Goal: Task Accomplishment & Management: Complete application form

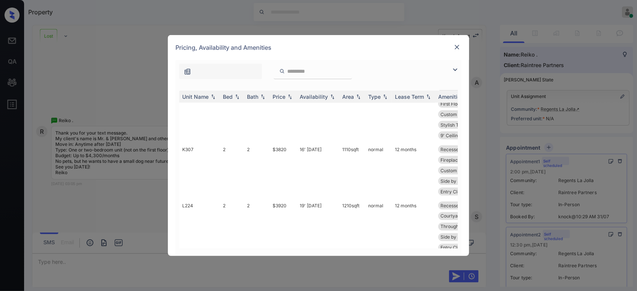
scroll to position [586, 0]
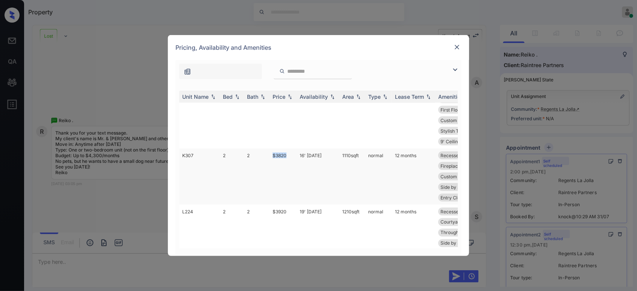
drag, startPoint x: 291, startPoint y: 153, endPoint x: 270, endPoint y: 156, distance: 21.0
click at [270, 156] on td "$3820" at bounding box center [283, 176] width 27 height 56
copy td "$3820"
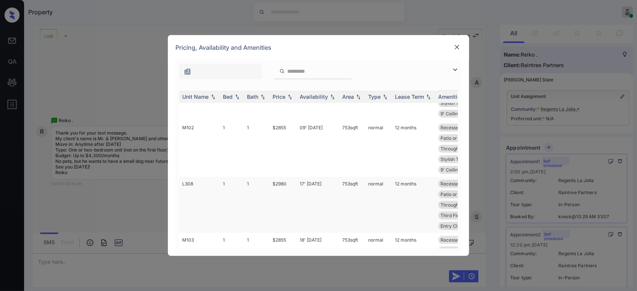
scroll to position [56, 0]
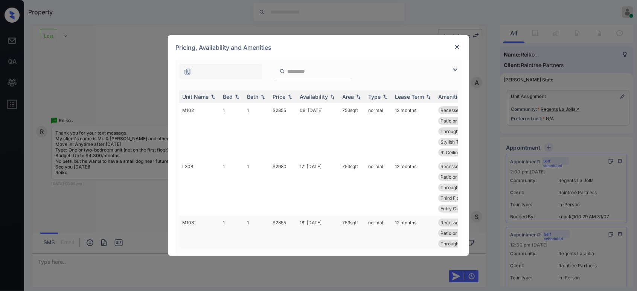
click at [279, 221] on td "$2855" at bounding box center [283, 243] width 27 height 56
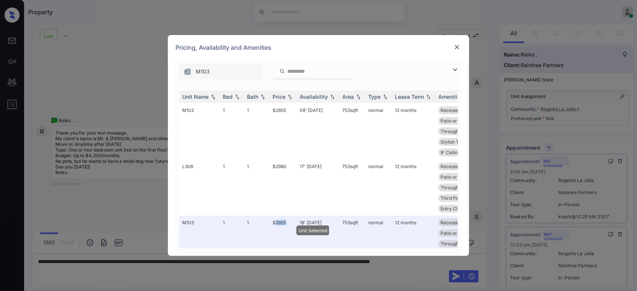
click at [456, 50] on img at bounding box center [457, 47] width 8 height 8
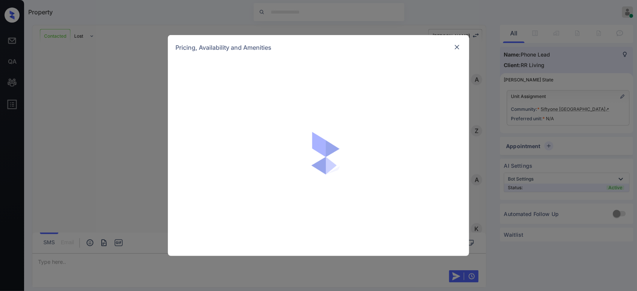
scroll to position [916, 0]
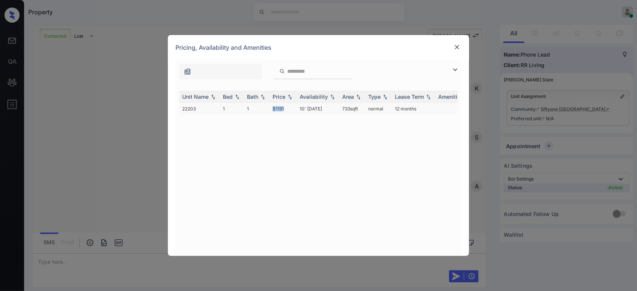
drag, startPoint x: 276, startPoint y: 107, endPoint x: 269, endPoint y: 107, distance: 7.5
click at [269, 107] on tr "22203 1 1 $1191 10' Dec 25 733 sqft normal 12 months" at bounding box center [376, 109] width 394 height 12
copy tr "$1191"
click at [135, 148] on div "**********" at bounding box center [318, 145] width 637 height 291
click at [456, 50] on img at bounding box center [457, 47] width 8 height 8
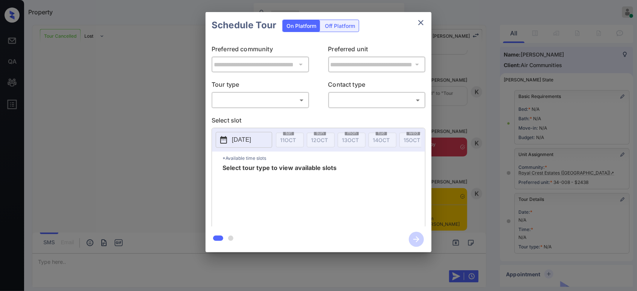
scroll to position [89, 0]
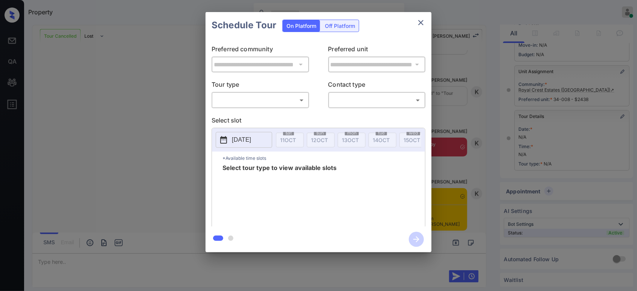
click at [270, 103] on body "Property Hope Jatap Online Set yourself offline Set yourself on break Profile S…" at bounding box center [318, 145] width 637 height 291
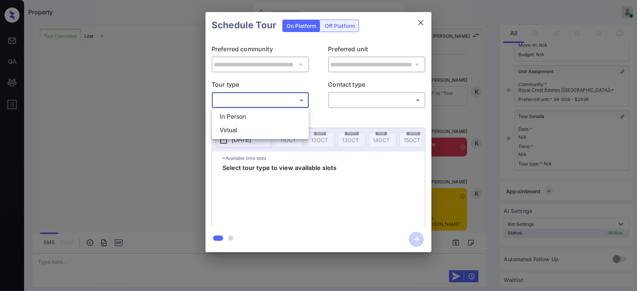
click at [257, 121] on li "In Person" at bounding box center [260, 117] width 93 height 14
type input "********"
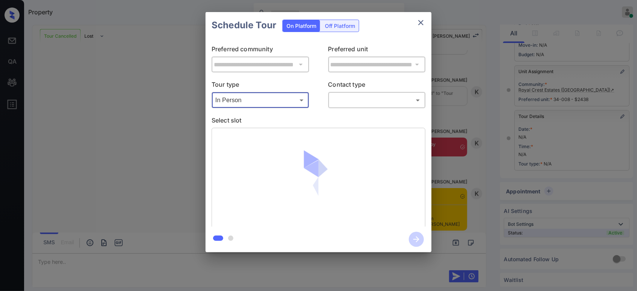
click at [370, 104] on body "Property Hope Jatap Online Set yourself offline Set yourself on break Profile S…" at bounding box center [318, 145] width 637 height 291
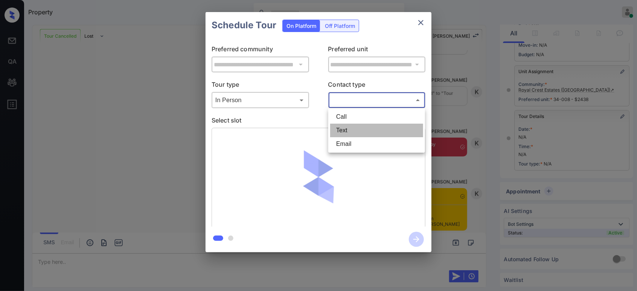
click at [356, 126] on li "Text" at bounding box center [376, 131] width 93 height 14
type input "****"
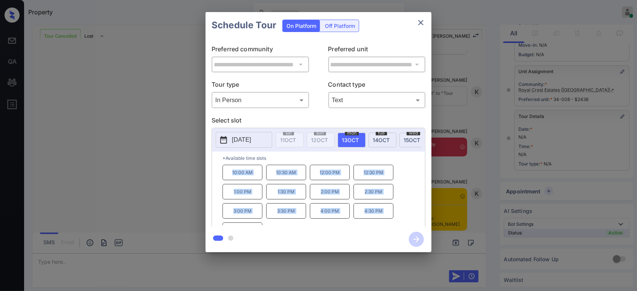
scroll to position [12, 0]
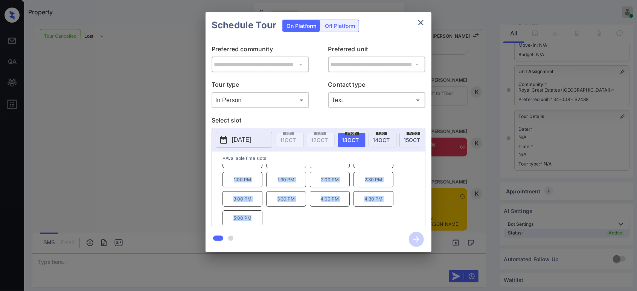
drag, startPoint x: 229, startPoint y: 177, endPoint x: 333, endPoint y: 229, distance: 115.9
click at [365, 243] on div "**********" at bounding box center [319, 132] width 226 height 240
copy div "10:00 AM 10:30 AM 12:00 PM 12:30 PM 1:00 PM 1:30 PM 2:00 PM 2:30 PM 3:00 PM 3:3…"
click at [464, 114] on div "**********" at bounding box center [318, 132] width 637 height 264
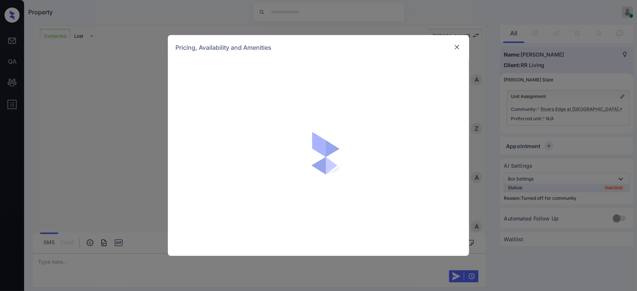
scroll to position [310, 0]
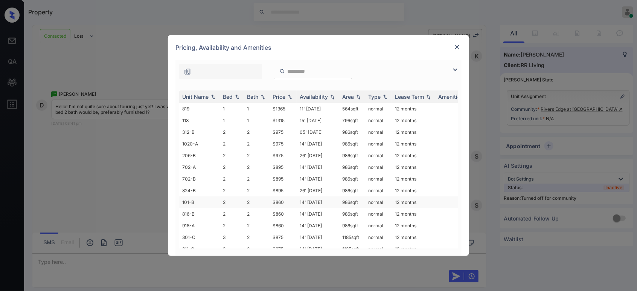
click at [284, 198] on td "$860" at bounding box center [283, 202] width 27 height 12
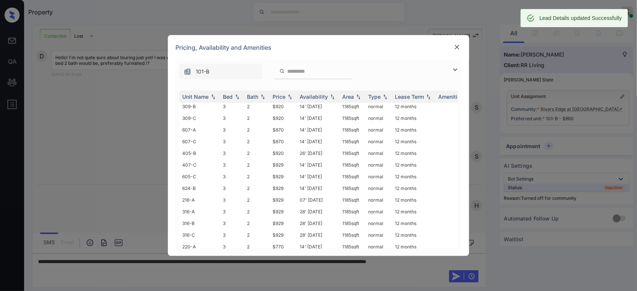
scroll to position [251, 0]
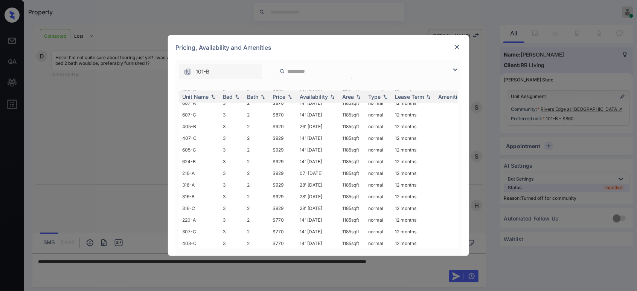
click at [455, 49] on img at bounding box center [457, 47] width 8 height 8
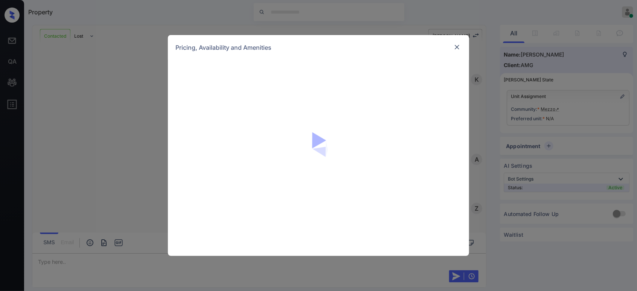
scroll to position [421, 0]
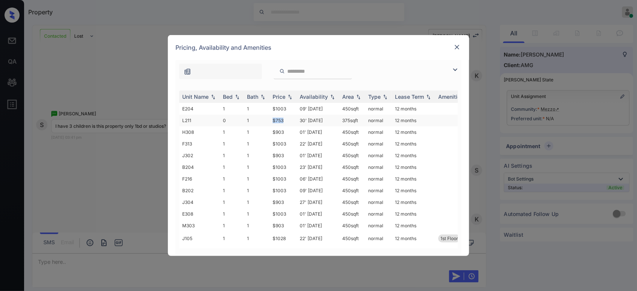
drag, startPoint x: 290, startPoint y: 119, endPoint x: 268, endPoint y: 119, distance: 21.5
click at [268, 119] on tr "L211 0 1 $753 30' Apr 24 375 sqft normal 12 months" at bounding box center [376, 120] width 394 height 12
copy tr "$753"
click at [453, 46] on img at bounding box center [457, 47] width 8 height 8
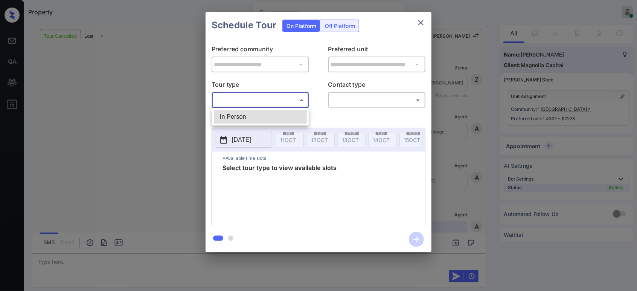
scroll to position [1312, 0]
click at [230, 117] on li "In Person" at bounding box center [260, 117] width 93 height 14
type input "********"
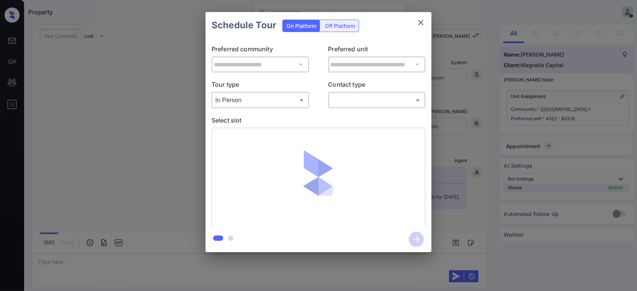
drag, startPoint x: 369, startPoint y: 100, endPoint x: 365, endPoint y: 105, distance: 6.4
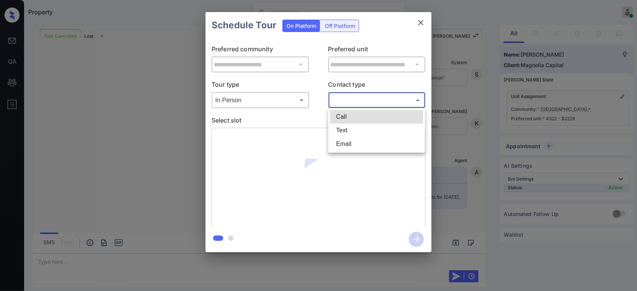
click at [356, 101] on body "Property Hope Jatap Online Set yourself offline Set yourself on break Profile S…" at bounding box center [318, 145] width 637 height 291
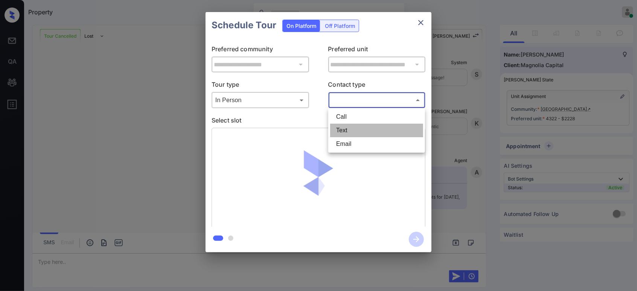
click at [342, 130] on li "Text" at bounding box center [376, 131] width 93 height 14
type input "****"
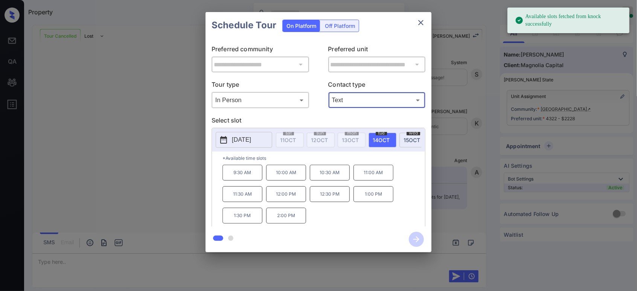
click at [403, 141] on div "wed 15 OCT" at bounding box center [414, 140] width 28 height 15
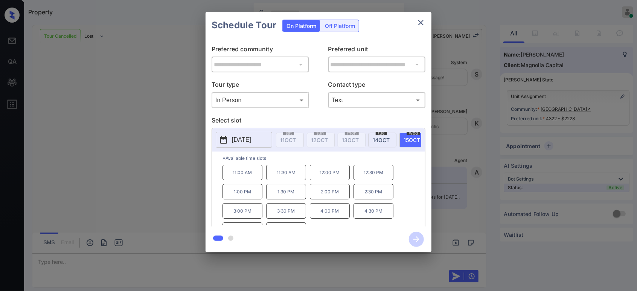
drag, startPoint x: 382, startPoint y: 177, endPoint x: 400, endPoint y: 205, distance: 32.2
click at [382, 179] on p "12:30 PM" at bounding box center [374, 172] width 40 height 15
click at [417, 240] on icon "button" at bounding box center [416, 239] width 15 height 15
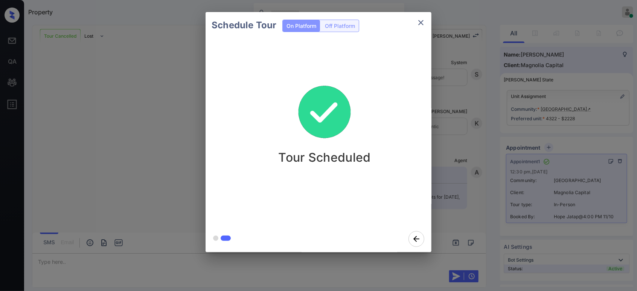
click at [457, 148] on div "Schedule Tour On Platform Off Platform Tour Scheduled" at bounding box center [318, 132] width 637 height 264
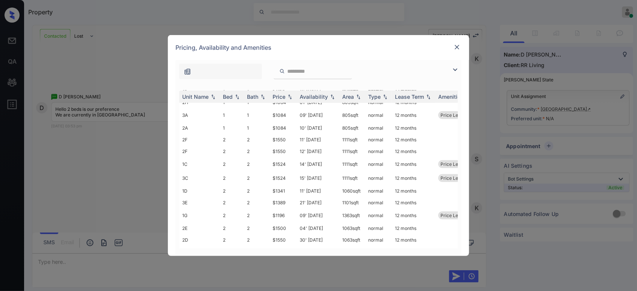
scroll to position [223, 0]
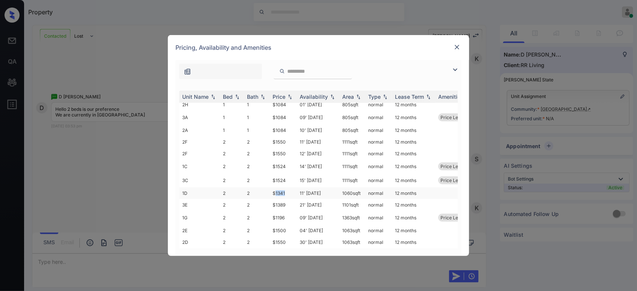
drag, startPoint x: 288, startPoint y: 187, endPoint x: 275, endPoint y: 187, distance: 13.2
click at [275, 187] on td "$1341" at bounding box center [283, 193] width 27 height 12
drag, startPoint x: 287, startPoint y: 211, endPoint x: 273, endPoint y: 211, distance: 14.7
click at [273, 211] on td "$1196" at bounding box center [283, 218] width 27 height 14
copy td "$1196"
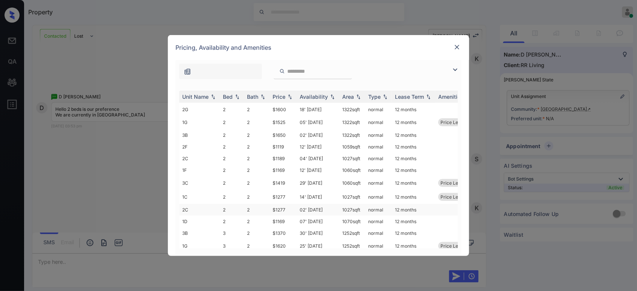
scroll to position [371, 0]
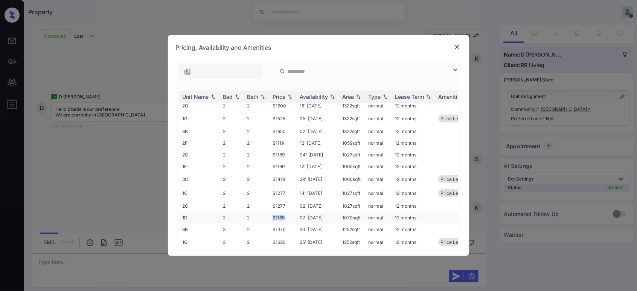
drag, startPoint x: 285, startPoint y: 208, endPoint x: 272, endPoint y: 208, distance: 14.0
click at [272, 212] on td "$1169" at bounding box center [283, 218] width 27 height 12
copy td "$1169"
click at [459, 47] on img at bounding box center [457, 47] width 8 height 8
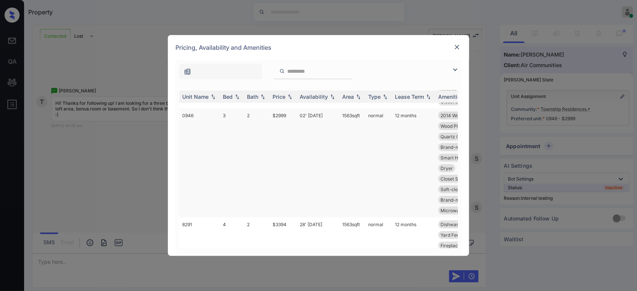
scroll to position [362, 0]
drag, startPoint x: 291, startPoint y: 125, endPoint x: 269, endPoint y: 129, distance: 22.5
click at [269, 129] on tr "0946 3 2 $2999 02' Oct 25 1563 sqft normal 12 months 2014 Wood Floor... Designe…" at bounding box center [376, 163] width 394 height 109
copy tr "$2999"
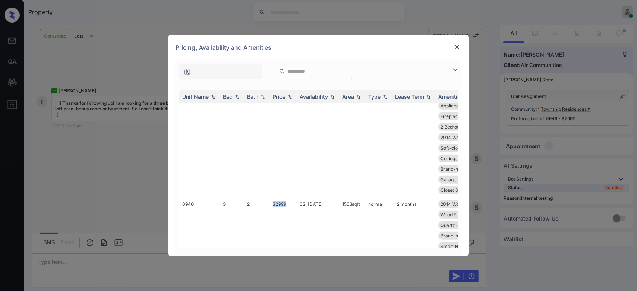
scroll to position [271, 0]
click at [458, 49] on img at bounding box center [457, 47] width 8 height 8
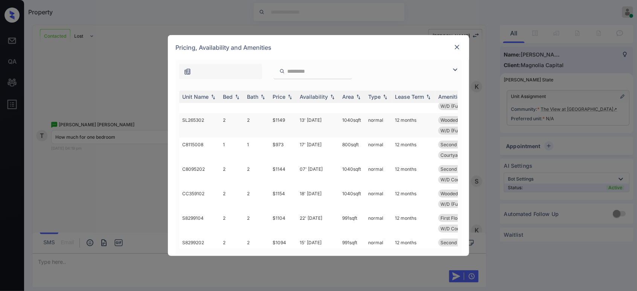
scroll to position [84, 0]
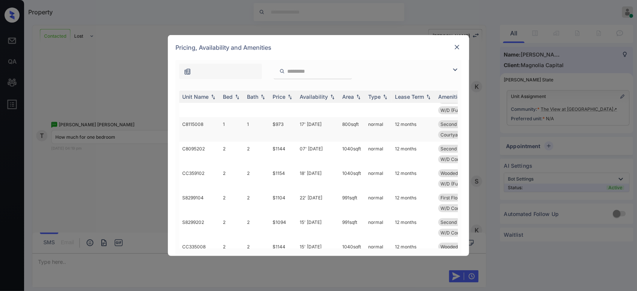
click at [280, 120] on td "$973" at bounding box center [283, 129] width 27 height 24
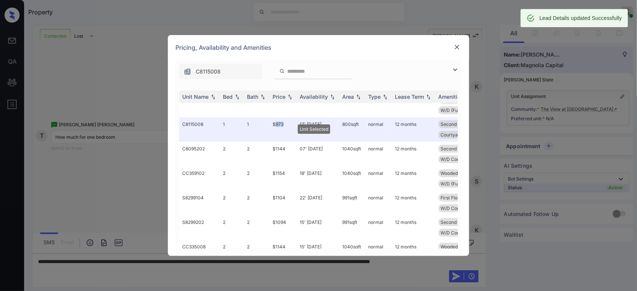
click at [458, 45] on img at bounding box center [457, 47] width 8 height 8
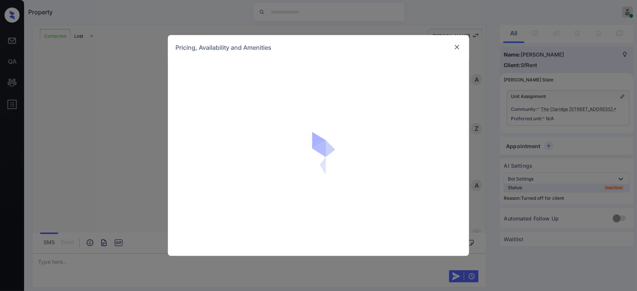
scroll to position [1832, 0]
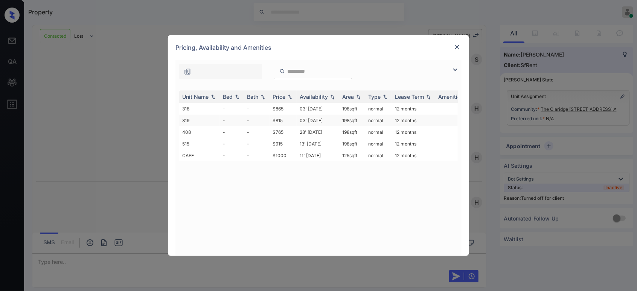
click at [277, 119] on td "$815" at bounding box center [283, 120] width 27 height 12
click at [276, 119] on td "$815" at bounding box center [283, 120] width 27 height 12
click at [457, 48] on img at bounding box center [457, 47] width 8 height 8
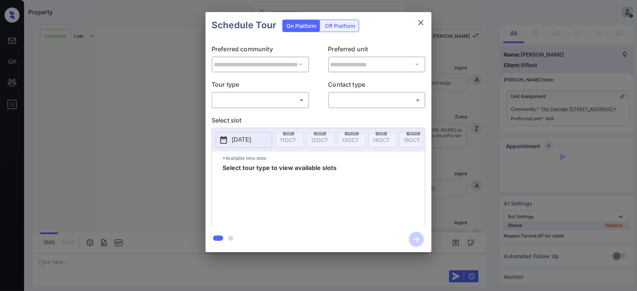
scroll to position [1832, 0]
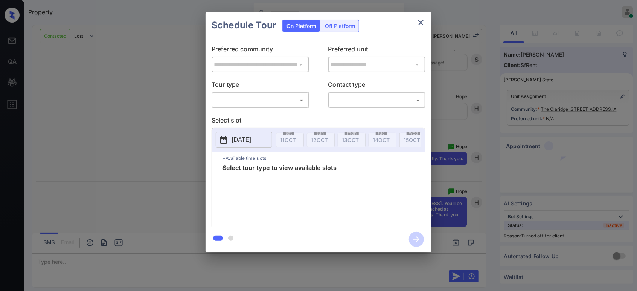
click at [331, 23] on div "Off Platform" at bounding box center [340, 26] width 38 height 12
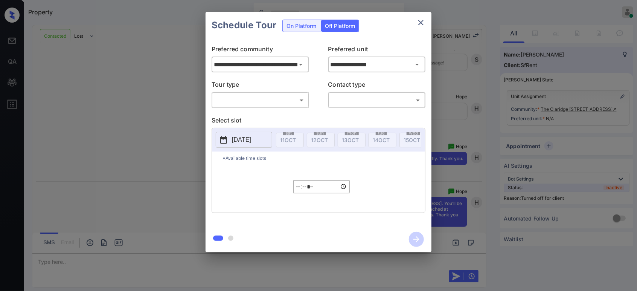
drag, startPoint x: 357, startPoint y: 67, endPoint x: 357, endPoint y: 72, distance: 4.5
click at [357, 68] on input "**********" at bounding box center [377, 64] width 97 height 15
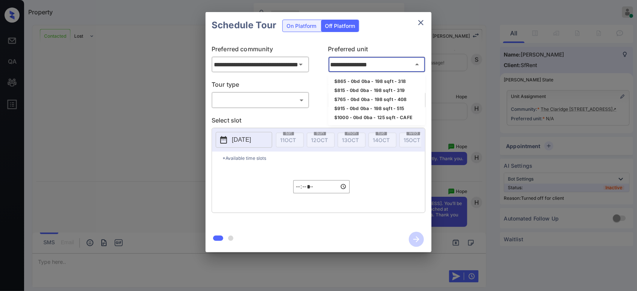
click at [360, 96] on li "$765 - 0bd 0ba - 198 sqft - 408" at bounding box center [376, 99] width 97 height 9
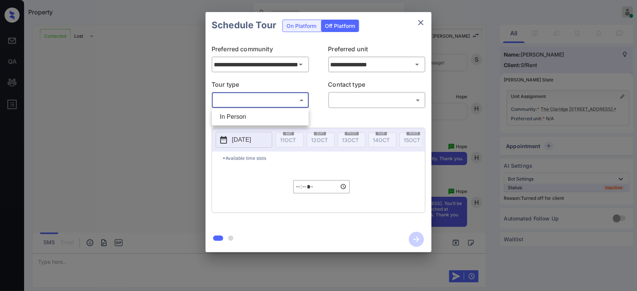
drag, startPoint x: 276, startPoint y: 99, endPoint x: 266, endPoint y: 110, distance: 14.6
click at [276, 100] on body "Property Hope Jatap Online Set yourself offline Set yourself on break Profile S…" at bounding box center [318, 145] width 637 height 291
click at [260, 114] on li "In Person" at bounding box center [260, 117] width 93 height 14
type input "********"
click at [353, 105] on body "Property Hope Jatap Online Set yourself offline Set yourself on break Profile S…" at bounding box center [318, 145] width 637 height 291
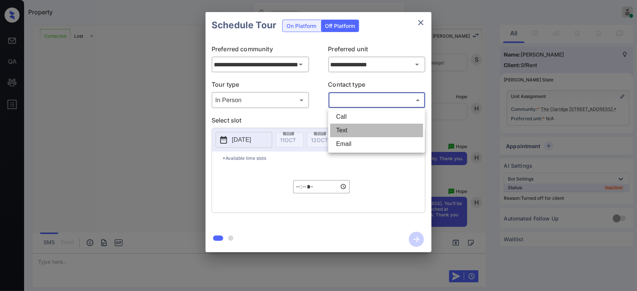
drag, startPoint x: 346, startPoint y: 128, endPoint x: 282, endPoint y: 139, distance: 65.4
click at [343, 130] on li "Text" at bounding box center [376, 131] width 93 height 14
type input "****"
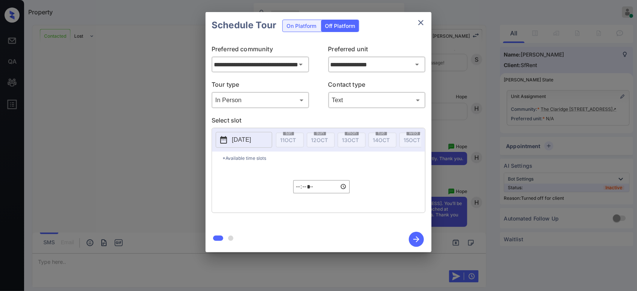
click at [252, 145] on button "2025-10-11" at bounding box center [244, 140] width 56 height 16
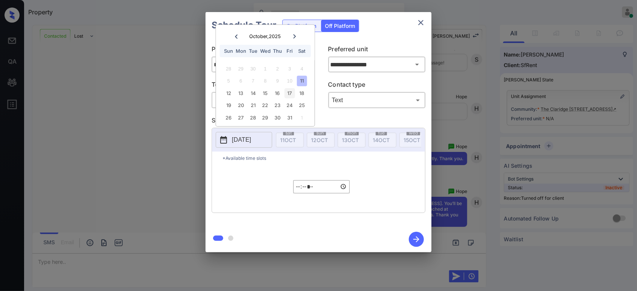
click at [288, 95] on div "17" at bounding box center [290, 93] width 10 height 10
click at [299, 192] on input "*****" at bounding box center [321, 186] width 56 height 13
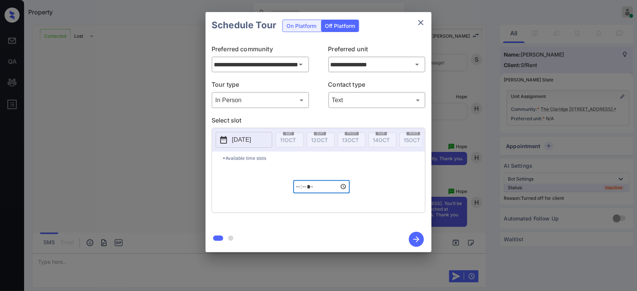
type input "*****"
click at [417, 242] on icon "button" at bounding box center [416, 239] width 15 height 15
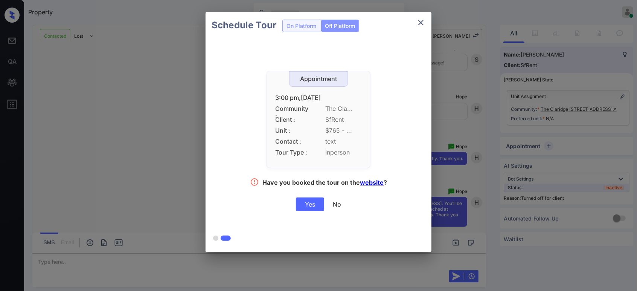
click at [313, 203] on div "Yes" at bounding box center [310, 204] width 28 height 14
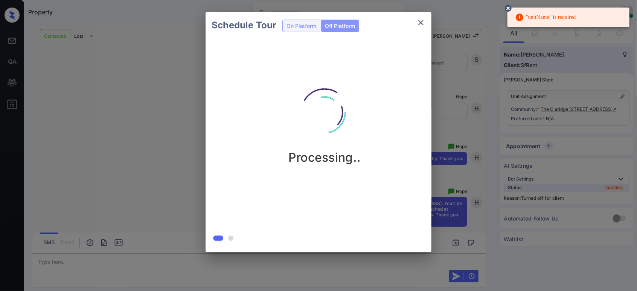
drag, startPoint x: 387, startPoint y: 130, endPoint x: 400, endPoint y: 132, distance: 12.9
click at [390, 131] on div "Processing.." at bounding box center [325, 120] width 226 height 90
click at [615, 93] on div "Schedule Tour On Platform Off Platform Processing.." at bounding box center [318, 132] width 637 height 264
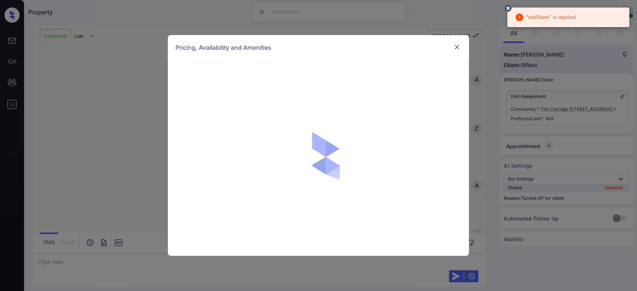
scroll to position [1832, 0]
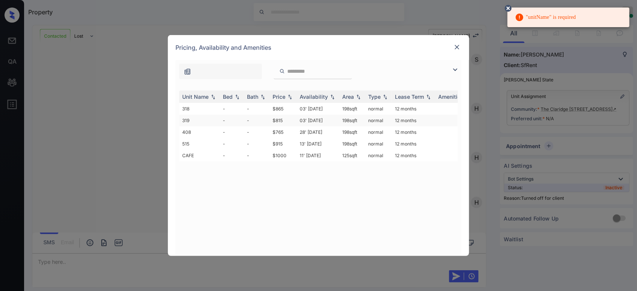
click at [283, 122] on td "$815" at bounding box center [283, 120] width 27 height 12
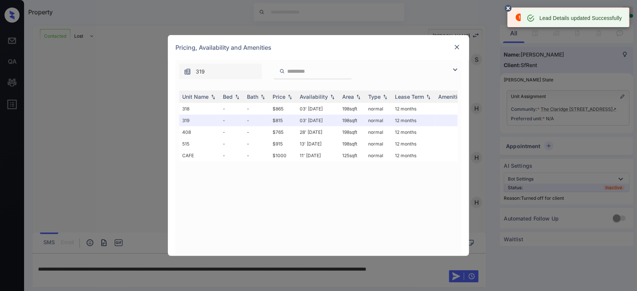
click at [456, 51] on div at bounding box center [457, 47] width 9 height 9
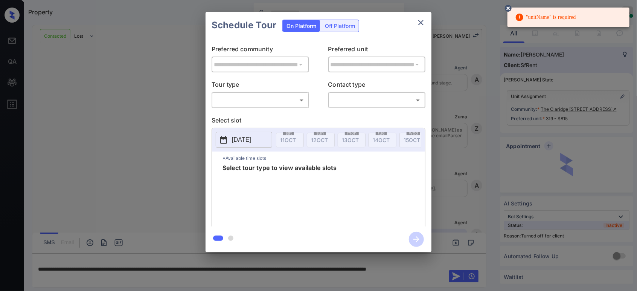
scroll to position [1880, 0]
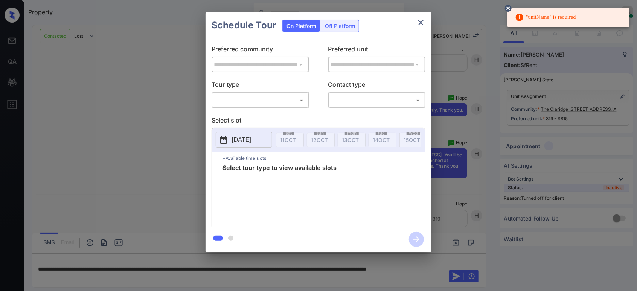
click at [341, 29] on div "Off Platform" at bounding box center [340, 26] width 38 height 12
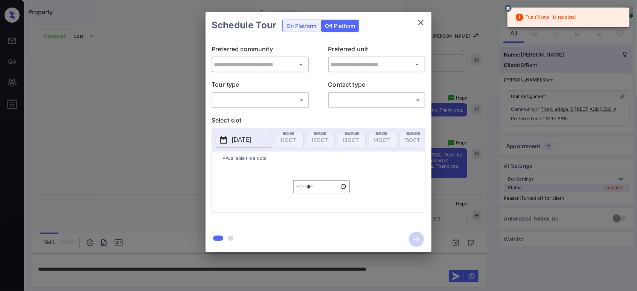
type input "**********"
click at [259, 102] on body ""unitName" is required Property Hope Jatap Online Set yourself offline Set your…" at bounding box center [318, 145] width 637 height 291
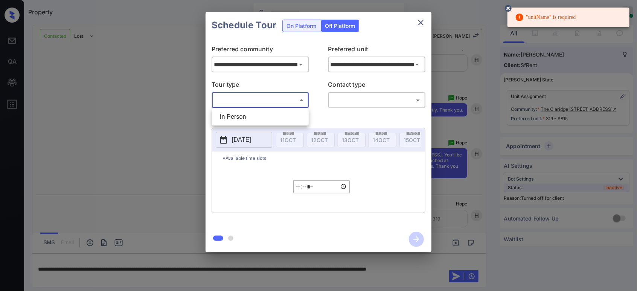
drag, startPoint x: 250, startPoint y: 118, endPoint x: 319, endPoint y: 112, distance: 69.5
click at [251, 118] on li "In Person" at bounding box center [260, 117] width 93 height 14
type input "********"
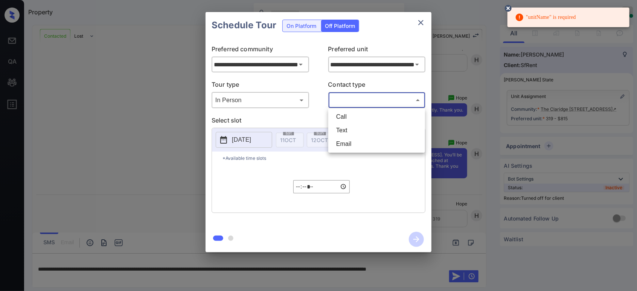
drag, startPoint x: 362, startPoint y: 101, endPoint x: 359, endPoint y: 114, distance: 13.5
click at [363, 104] on body ""unitName" is required Property Hope Jatap Online Set yourself offline Set your…" at bounding box center [318, 145] width 637 height 291
drag, startPoint x: 355, startPoint y: 126, endPoint x: 348, endPoint y: 129, distance: 8.0
click at [355, 127] on li "Text" at bounding box center [376, 131] width 93 height 14
type input "****"
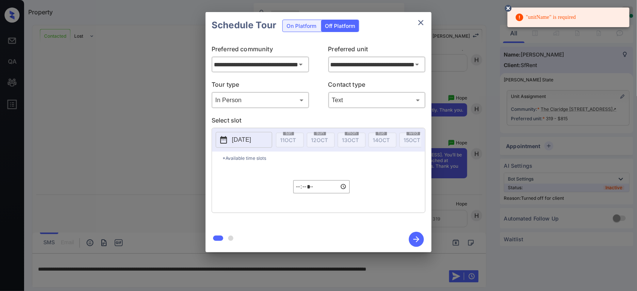
click at [241, 143] on p "2025-10-11" at bounding box center [241, 139] width 19 height 9
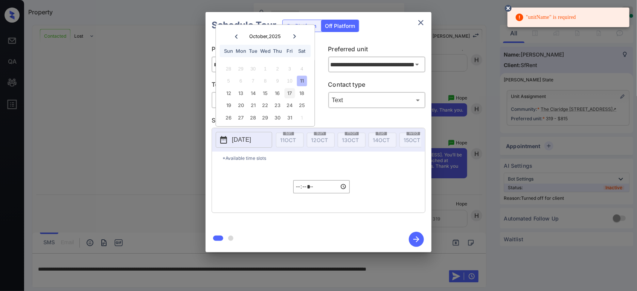
click at [290, 97] on div "17" at bounding box center [290, 93] width 10 height 10
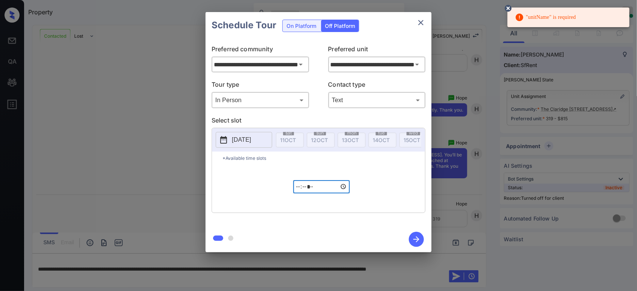
click at [299, 193] on input "*****" at bounding box center [321, 186] width 56 height 13
type input "*****"
click at [417, 238] on icon "button" at bounding box center [416, 239] width 15 height 15
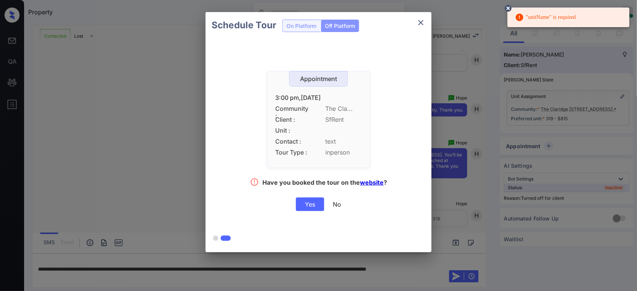
click at [308, 203] on div "Yes" at bounding box center [310, 204] width 28 height 14
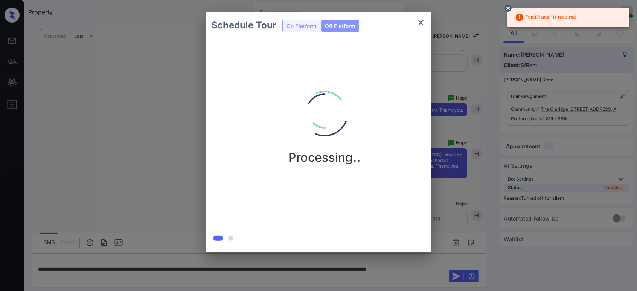
click at [135, 165] on div "Schedule Tour On Platform Off Platform Processing.." at bounding box center [318, 132] width 637 height 264
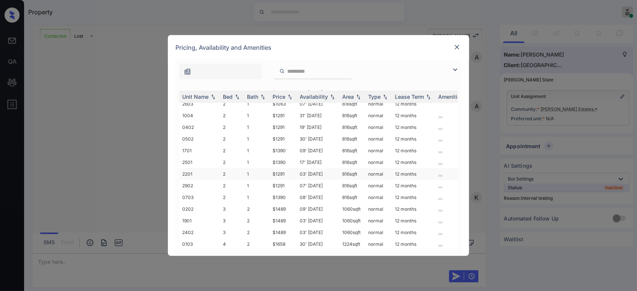
scroll to position [33, 0]
copy td "$1291"
drag, startPoint x: 289, startPoint y: 155, endPoint x: 273, endPoint y: 155, distance: 15.4
click at [273, 155] on td "$1291" at bounding box center [283, 161] width 27 height 12
click at [457, 49] on img at bounding box center [457, 47] width 8 height 8
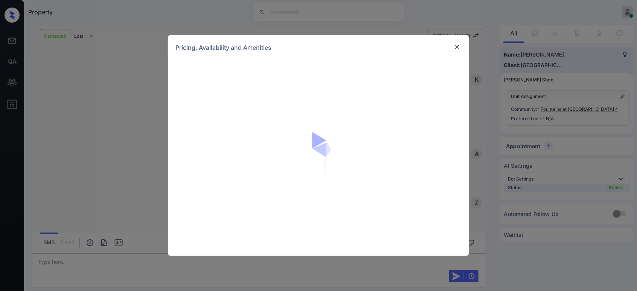
scroll to position [981, 0]
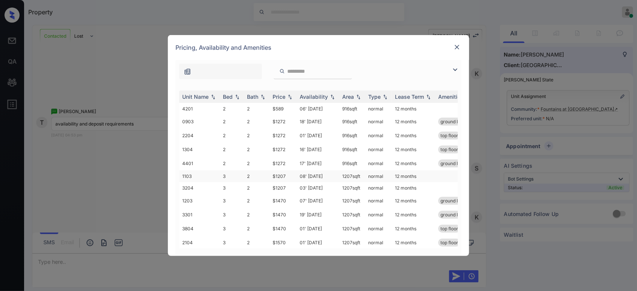
click at [284, 175] on td "$1207" at bounding box center [283, 176] width 27 height 12
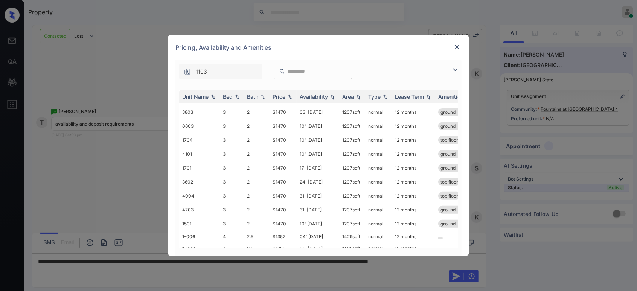
scroll to position [169, 0]
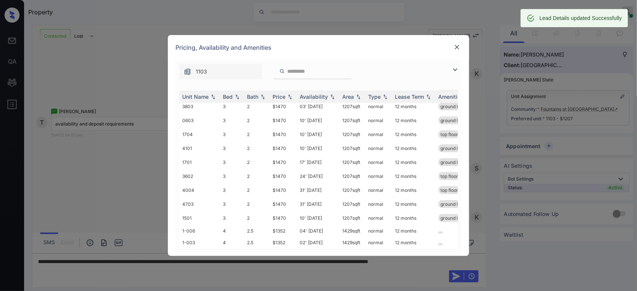
click at [455, 46] on img at bounding box center [457, 47] width 8 height 8
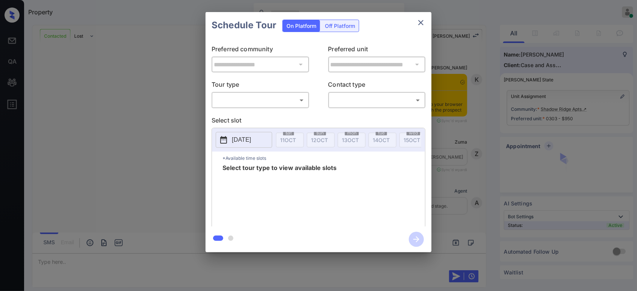
scroll to position [586, 0]
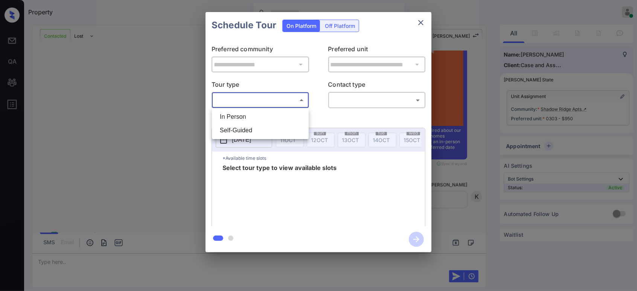
drag, startPoint x: 262, startPoint y: 101, endPoint x: 253, endPoint y: 110, distance: 13.1
click at [262, 101] on body "Property Hope Jatap Online Set yourself offline Set yourself on break Profile S…" at bounding box center [318, 145] width 637 height 291
click at [240, 115] on li "In Person" at bounding box center [260, 117] width 93 height 14
type input "********"
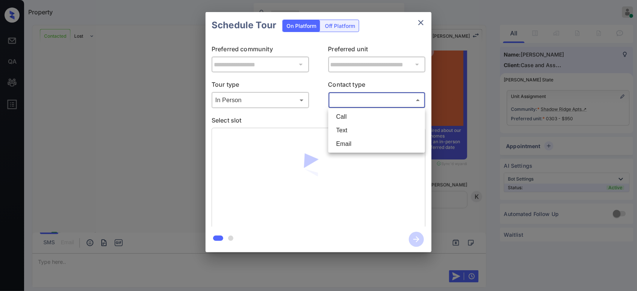
drag, startPoint x: 368, startPoint y: 101, endPoint x: 353, endPoint y: 122, distance: 25.9
click at [367, 103] on body "Property Hope Jatap Online Set yourself offline Set yourself on break Profile S…" at bounding box center [318, 145] width 637 height 291
click at [346, 130] on li "Text" at bounding box center [376, 131] width 93 height 14
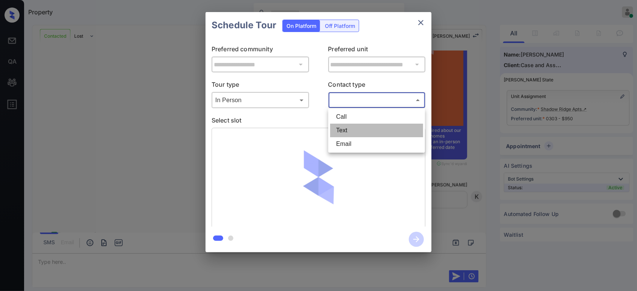
type input "****"
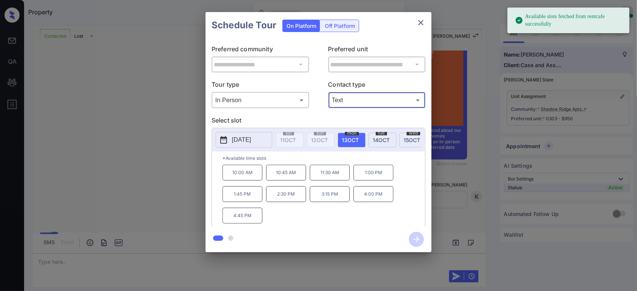
click at [379, 138] on span "[DATE]" at bounding box center [381, 140] width 17 height 6
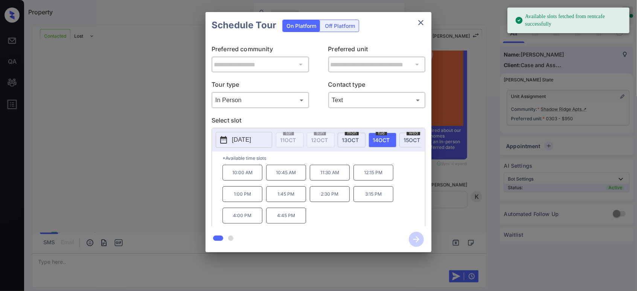
click at [334, 180] on p "11:30 AM" at bounding box center [330, 173] width 40 height 16
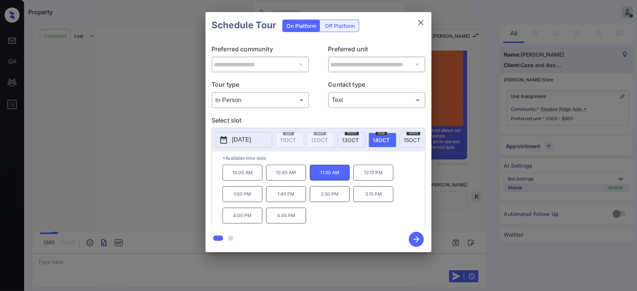
click at [418, 240] on icon "button" at bounding box center [417, 239] width 6 height 6
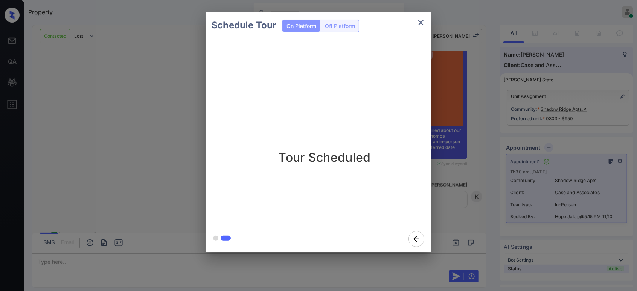
click at [113, 220] on div "Schedule Tour On Platform Off Platform Tour Scheduled" at bounding box center [318, 132] width 637 height 264
